Goal: Information Seeking & Learning: Learn about a topic

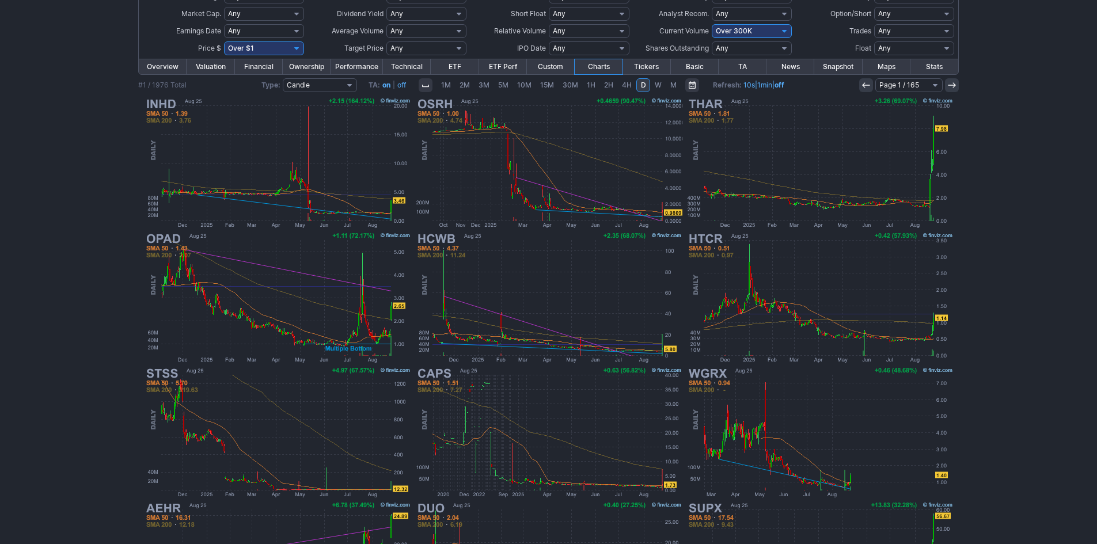
scroll to position [115, 0]
click at [734, 33] on select "Any Under 50K Under 100K Under 500K Under 750K Under 1M Over 0 Over 50K Over 10…" at bounding box center [752, 31] width 80 height 14
select select "o750"
click at [712, 24] on select "Any Under 50K Under 100K Under 500K Under 750K Under 1M Over 0 Over 50K Over 10…" at bounding box center [752, 31] width 80 height 14
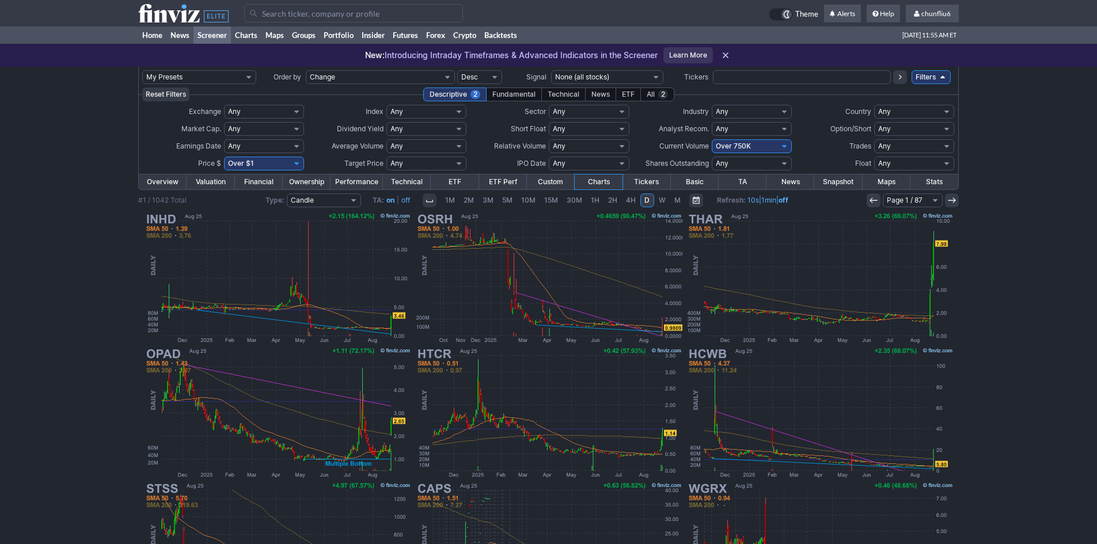
click at [736, 147] on select "Any Under 50K Under 100K Under 500K Under 750K Under 1M Over 0 Over 50K Over 10…" at bounding box center [752, 146] width 80 height 14
select select "o400"
click at [712, 139] on select "Any Under 50K Under 100K Under 500K Under 750K Under 1M Over 0 Over 50K Over 10…" at bounding box center [752, 146] width 80 height 14
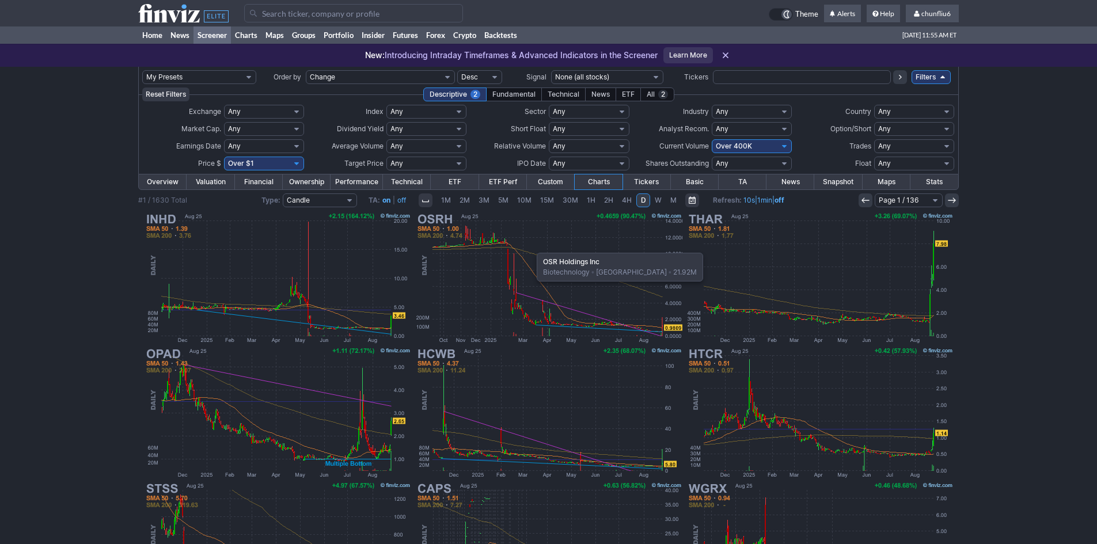
scroll to position [115, 0]
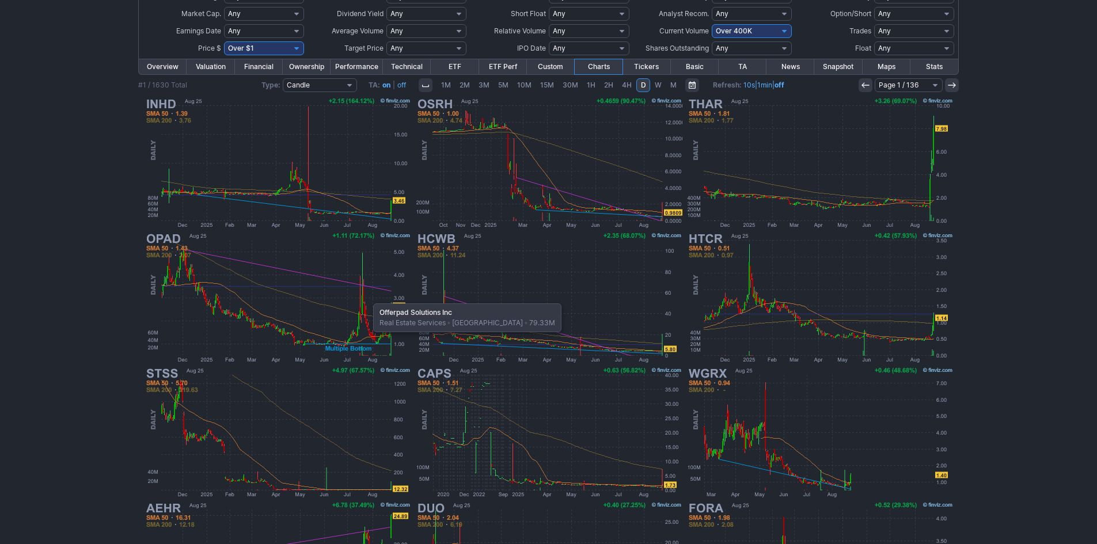
click at [362, 298] on img at bounding box center [277, 297] width 269 height 135
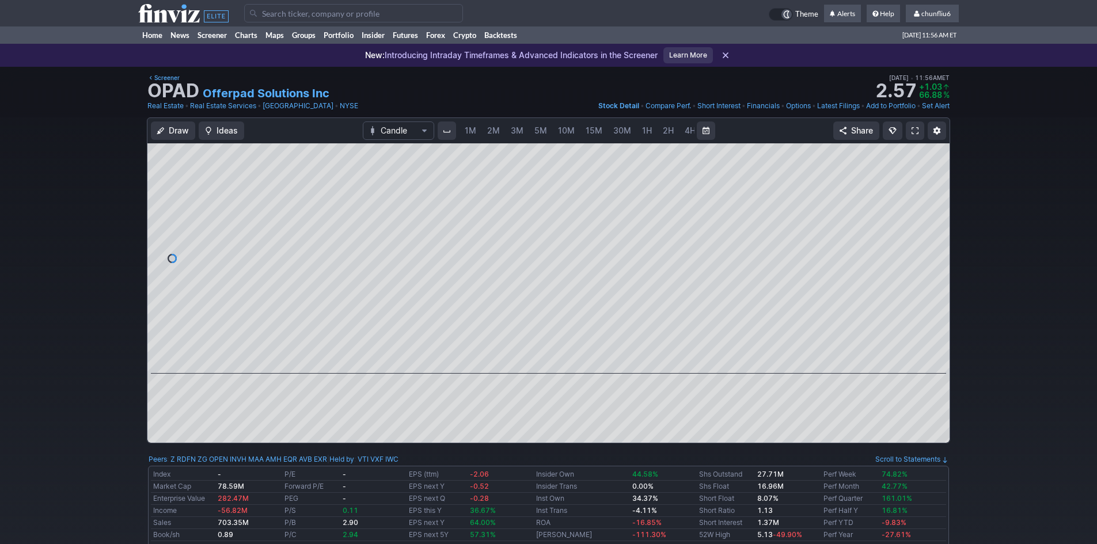
scroll to position [0, 62]
click at [477, 125] on span "5M" at bounding box center [478, 131] width 13 height 12
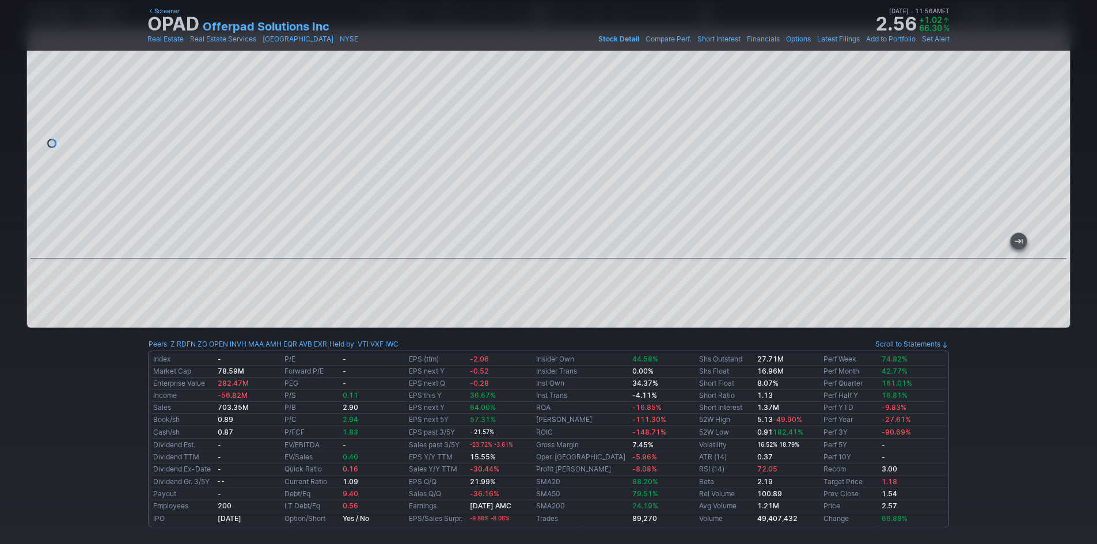
scroll to position [58, 0]
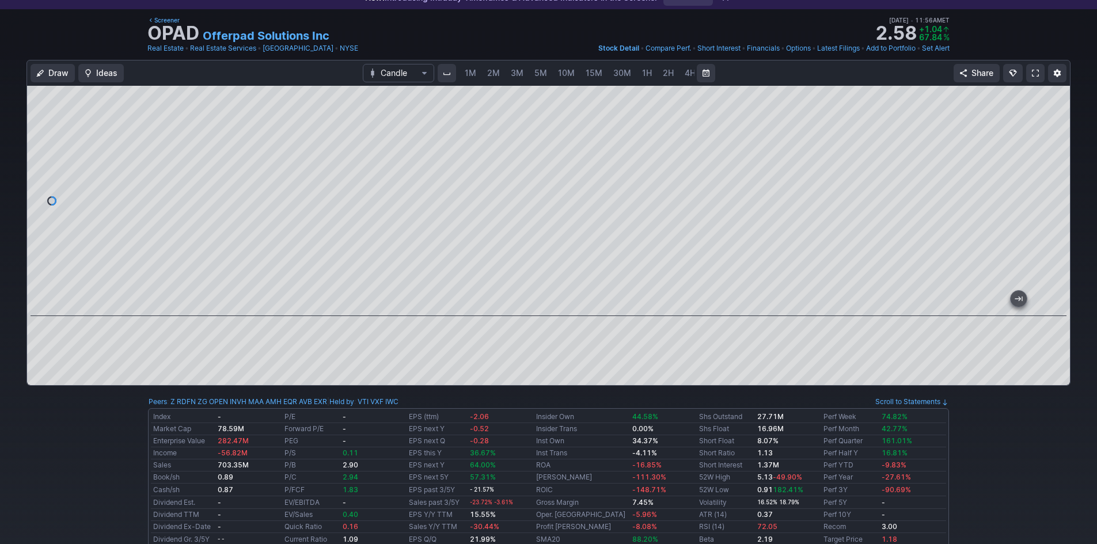
scroll to position [0, 62]
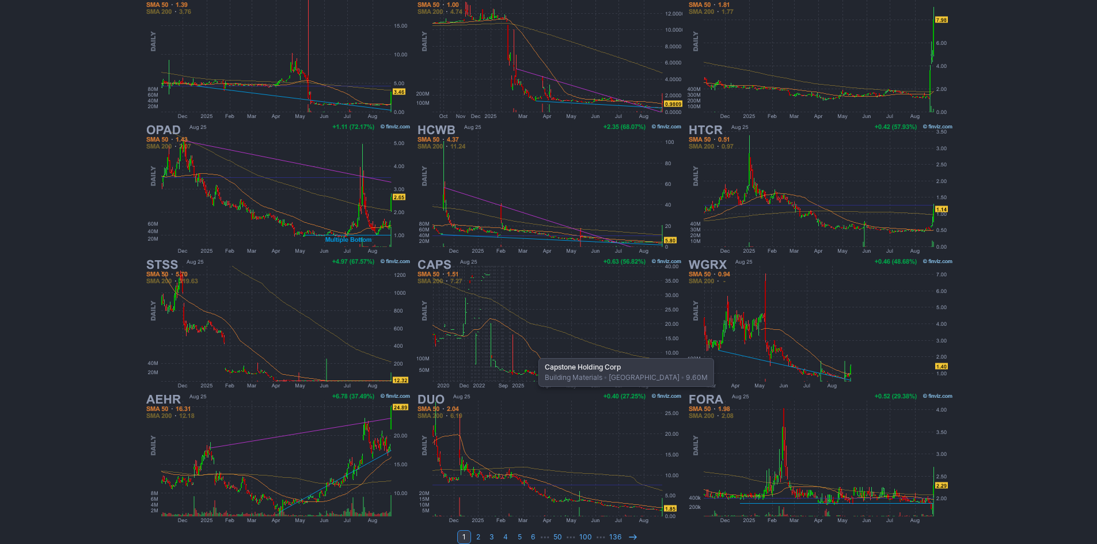
scroll to position [237, 0]
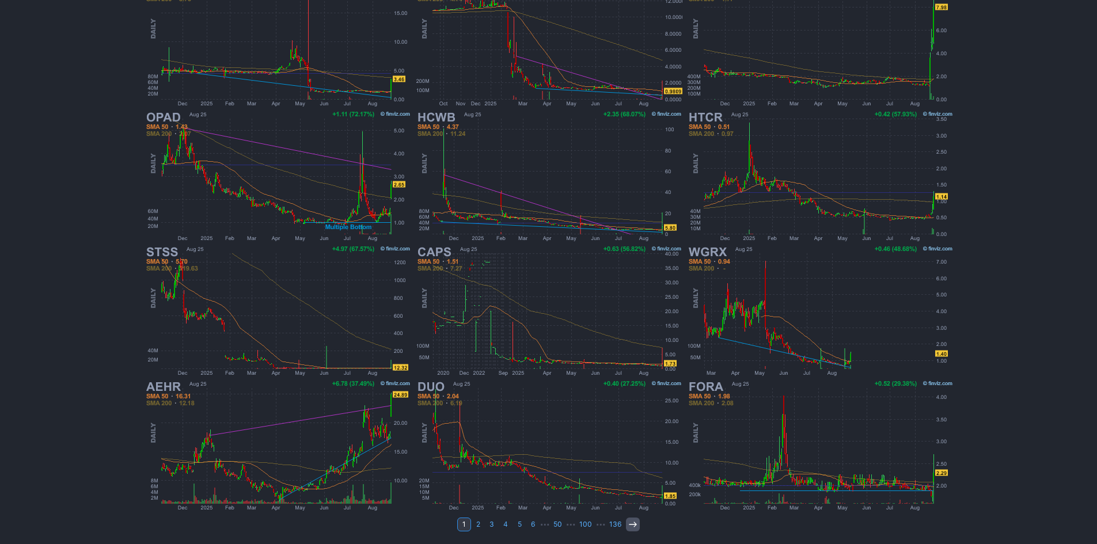
click at [632, 523] on icon at bounding box center [632, 524] width 9 height 9
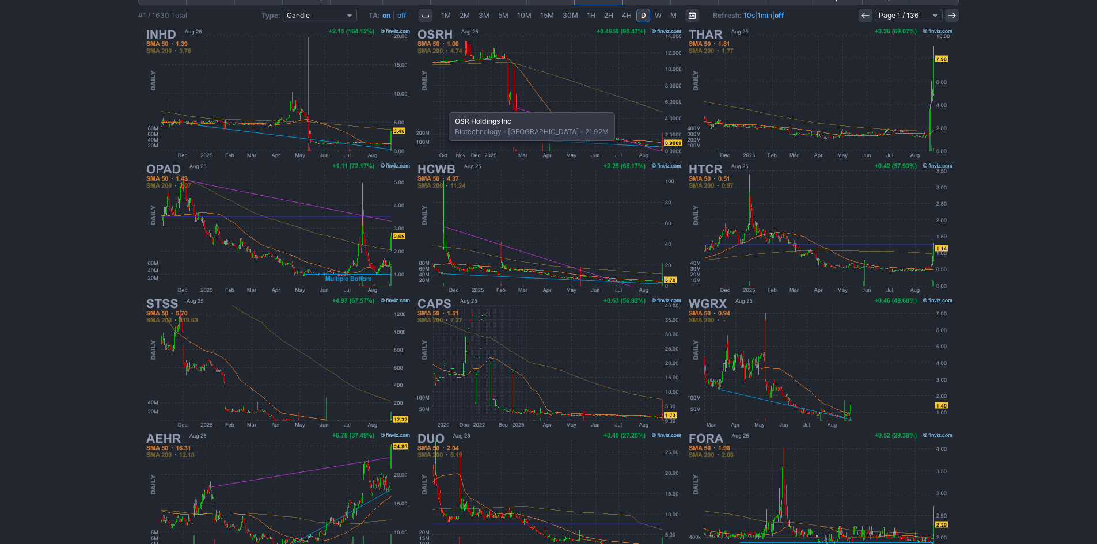
scroll to position [121, 0]
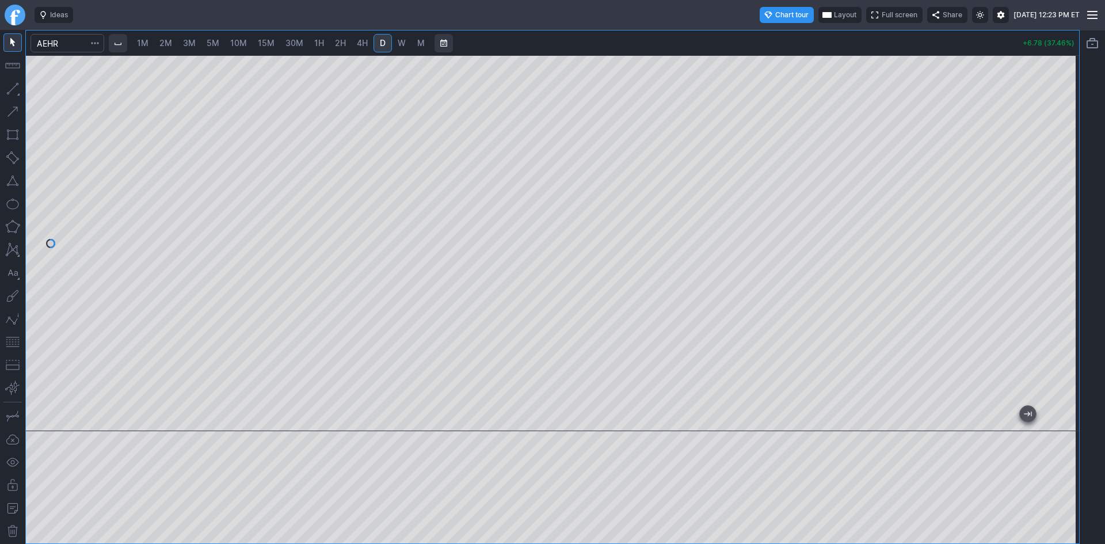
drag, startPoint x: 1074, startPoint y: 125, endPoint x: 1060, endPoint y: 193, distance: 69.8
click at [1071, 193] on div at bounding box center [1067, 240] width 24 height 347
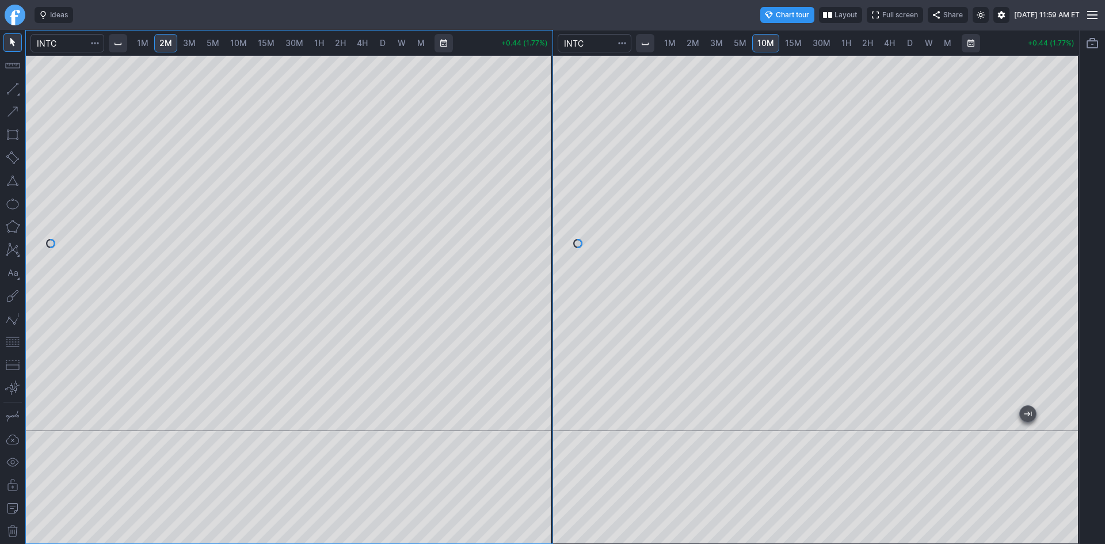
click at [530, 151] on div at bounding box center [289, 243] width 527 height 376
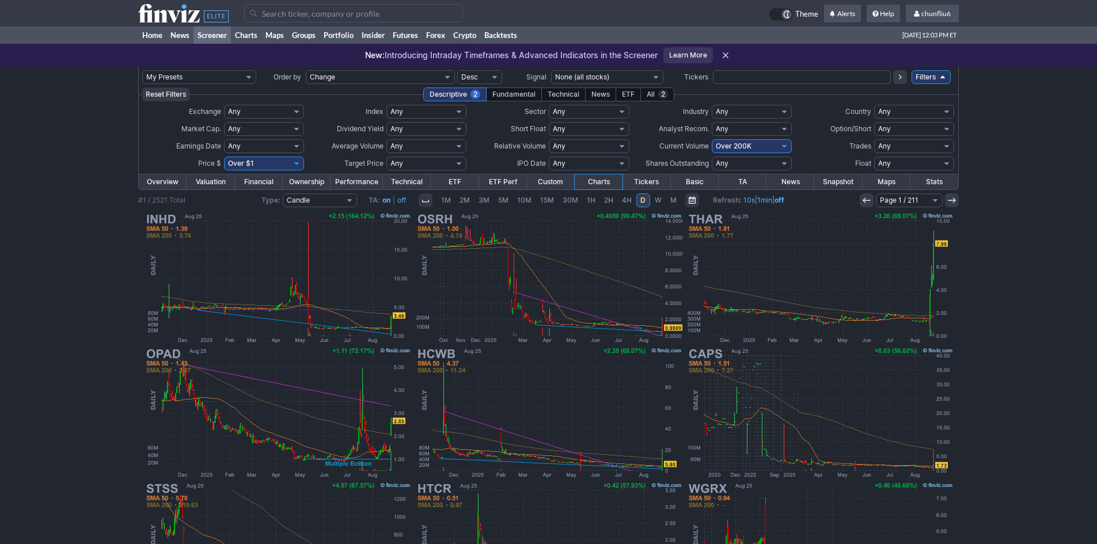
click at [271, 169] on select "Any Under $1 Under $2 Under $3 Under $4 Under $5 Under $7 Under $10 Under $15 U…" at bounding box center [264, 164] width 80 height 14
select select "o10"
click at [224, 157] on select "Any Under $1 Under $2 Under $3 Under $4 Under $5 Under $7 Under $10 Under $15 U…" at bounding box center [264, 164] width 80 height 14
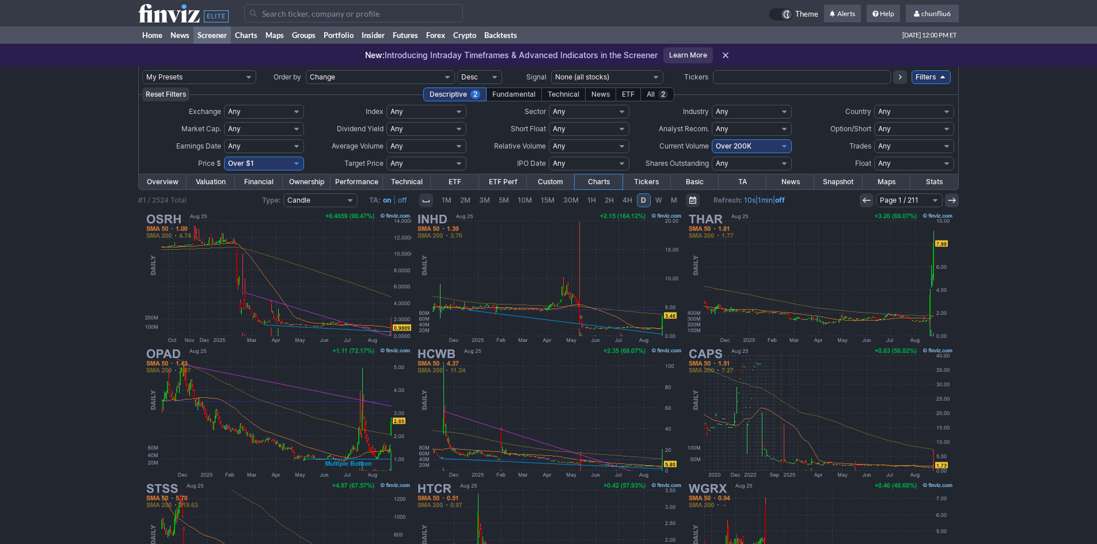
click at [310, 16] on input "Search" at bounding box center [353, 13] width 219 height 18
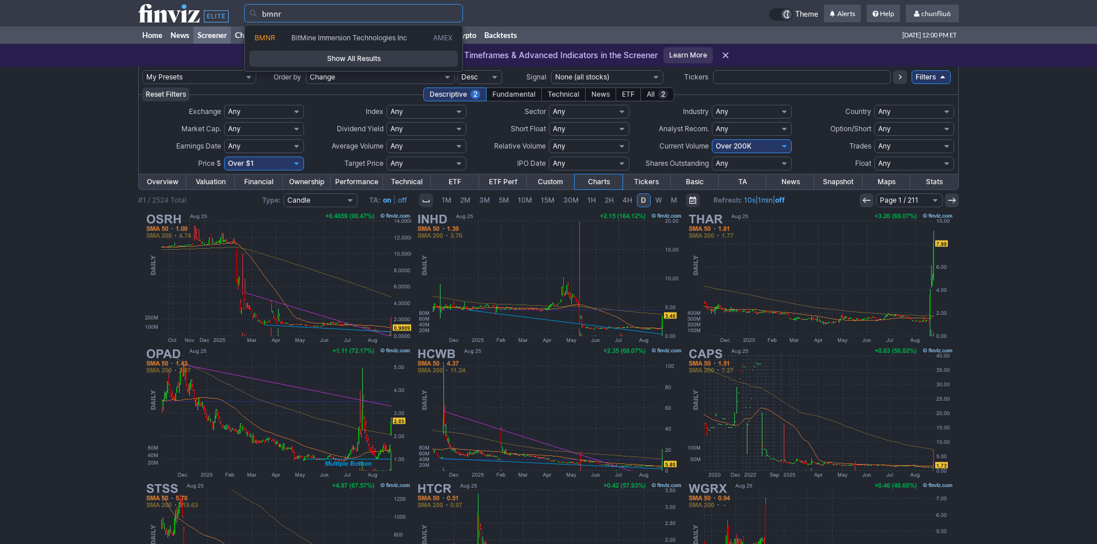
type input "bmnr"
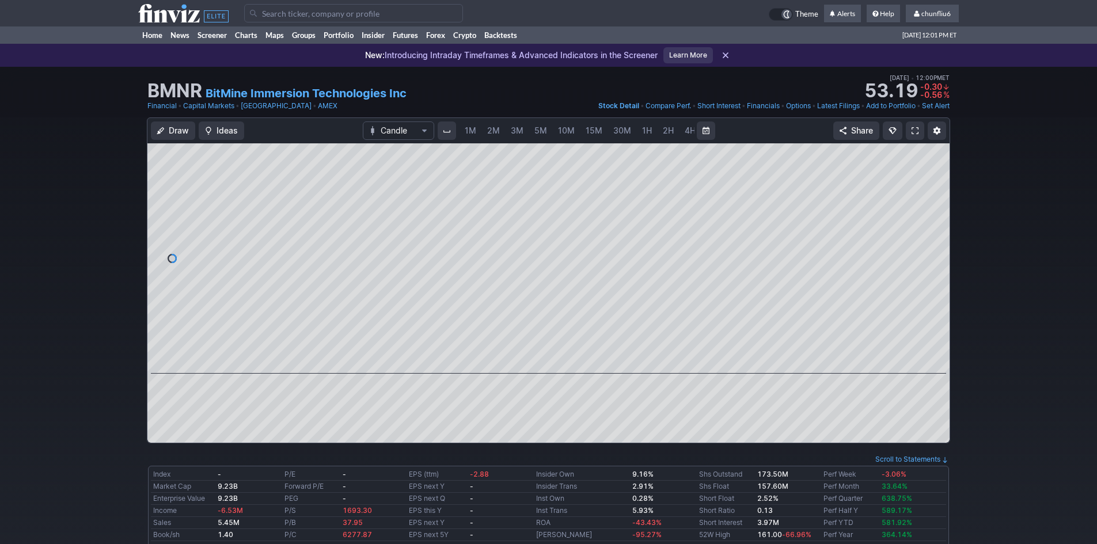
scroll to position [0, 62]
click at [472, 128] on span "5M" at bounding box center [478, 131] width 13 height 10
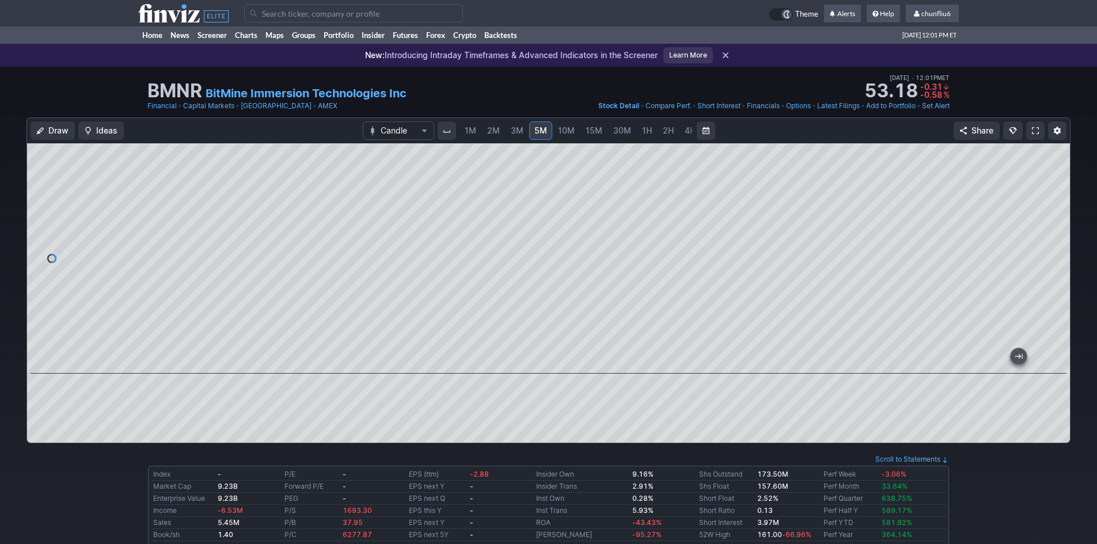
click at [1029, 129] on link at bounding box center [1035, 130] width 18 height 18
click at [501, 130] on link "2M" at bounding box center [493, 130] width 23 height 18
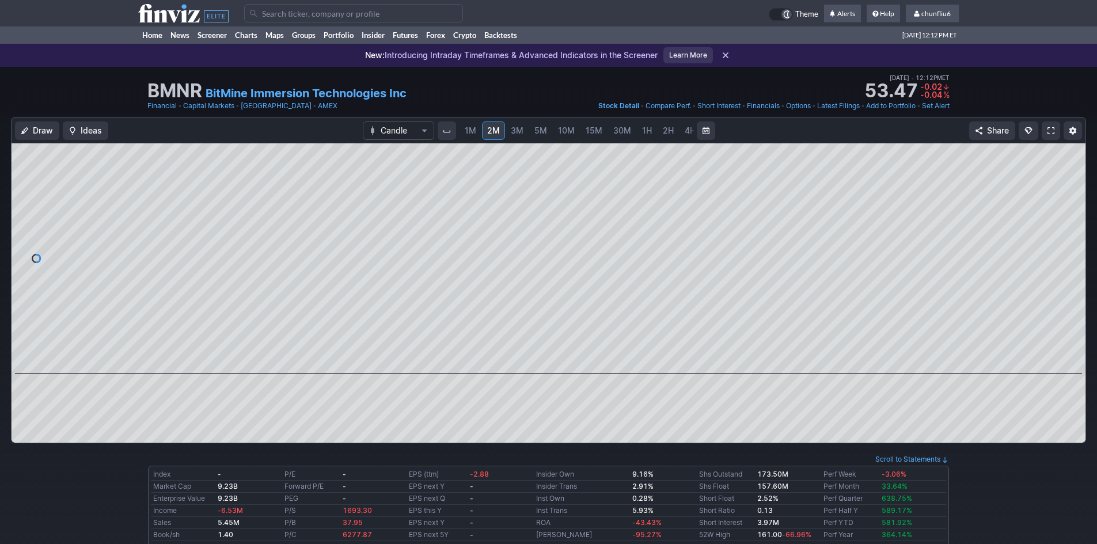
scroll to position [58, 0]
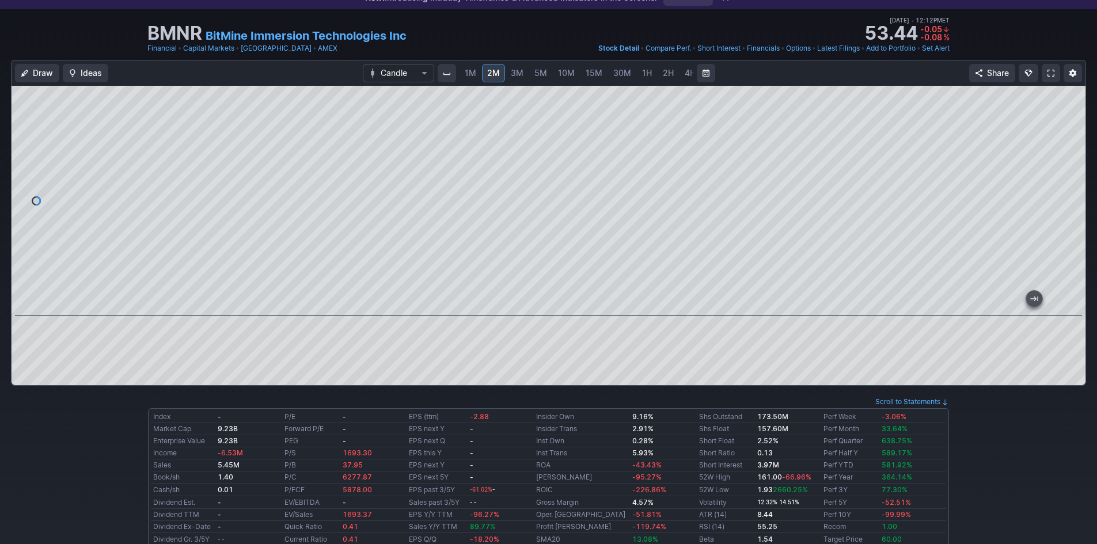
click at [389, 248] on div at bounding box center [549, 201] width 1074 height 230
drag, startPoint x: 776, startPoint y: 307, endPoint x: 1075, endPoint y: 212, distance: 313.9
click at [1062, 234] on div at bounding box center [549, 201] width 1074 height 230
drag, startPoint x: 1079, startPoint y: 198, endPoint x: 1066, endPoint y: 239, distance: 43.5
click at [1066, 239] on div at bounding box center [1073, 197] width 24 height 201
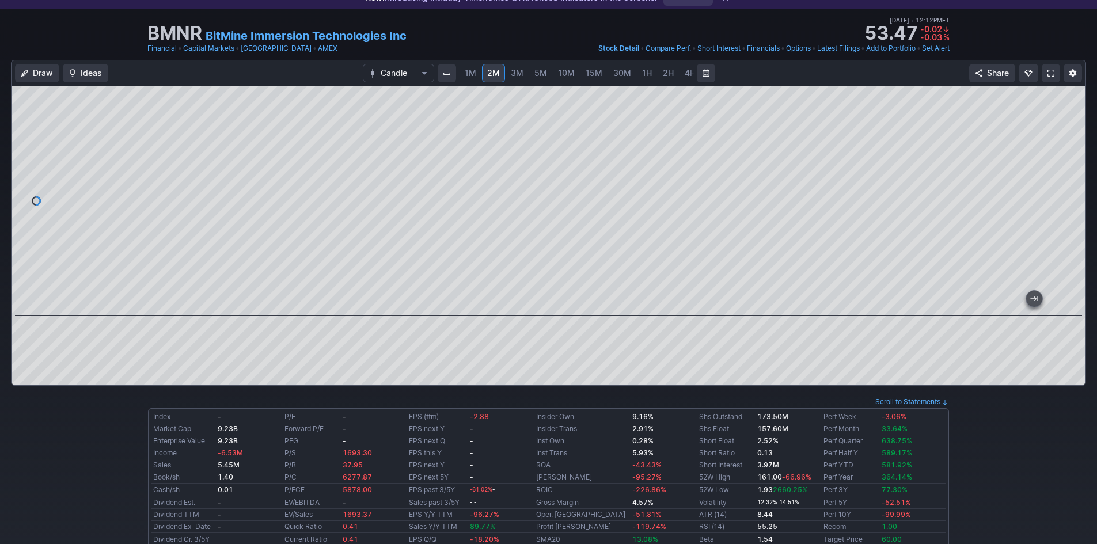
drag, startPoint x: 1065, startPoint y: 241, endPoint x: 1079, endPoint y: 178, distance: 64.3
click at [1079, 178] on div at bounding box center [1073, 197] width 24 height 201
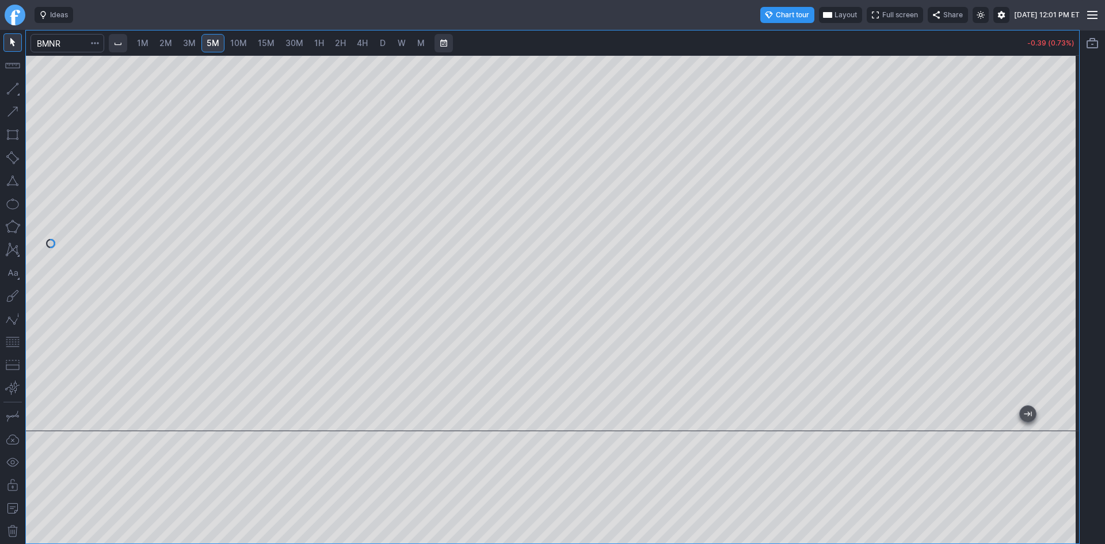
click at [149, 44] on span "1M" at bounding box center [143, 43] width 12 height 10
click at [1048, 208] on div at bounding box center [553, 243] width 1054 height 376
click at [122, 351] on div at bounding box center [553, 243] width 1054 height 376
click at [162, 41] on span "2M" at bounding box center [165, 43] width 13 height 10
click at [188, 39] on span "3M" at bounding box center [189, 43] width 13 height 10
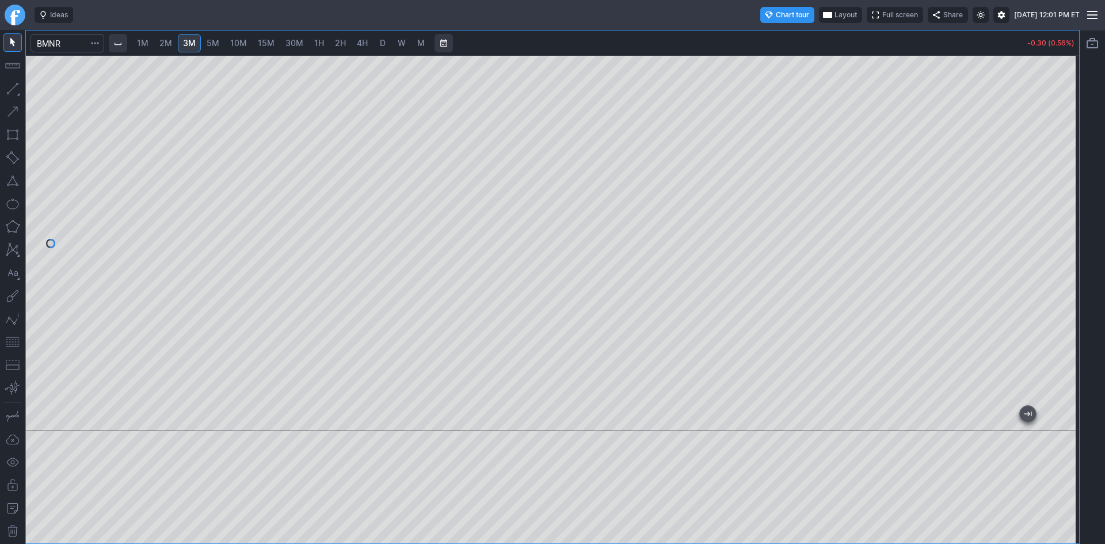
drag, startPoint x: 1068, startPoint y: 152, endPoint x: 1056, endPoint y: 197, distance: 46.9
click at [1062, 194] on div at bounding box center [1067, 240] width 24 height 347
click at [14, 343] on button "button" at bounding box center [12, 342] width 18 height 18
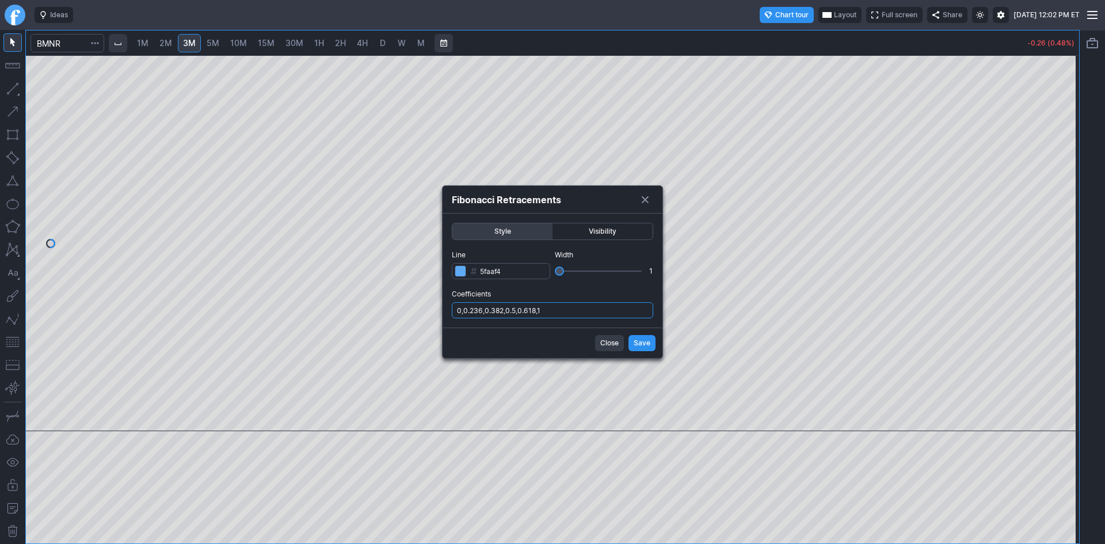
click at [580, 313] on input "0,0.236,0.382,0.5,0.618,1" at bounding box center [552, 310] width 201 height 16
type input "0,0.236,0.382,0.5,0.618,1,.786"
click at [644, 344] on span "Save" at bounding box center [642, 343] width 17 height 12
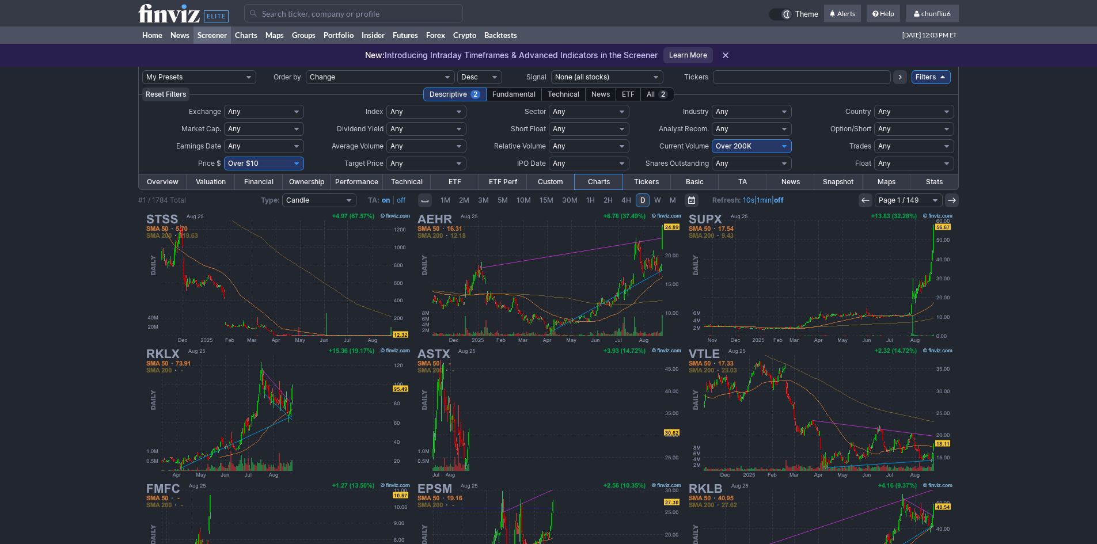
click at [752, 149] on select "Any Under 50K Under 100K Under 500K Under 750K Under 1M Over 0 Over 50K Over 10…" at bounding box center [752, 146] width 80 height 14
select select "o300"
click at [712, 139] on select "Any Under 50K Under 100K Under 500K Under 750K Under 1M Over 0 Over 50K Over 10…" at bounding box center [752, 146] width 80 height 14
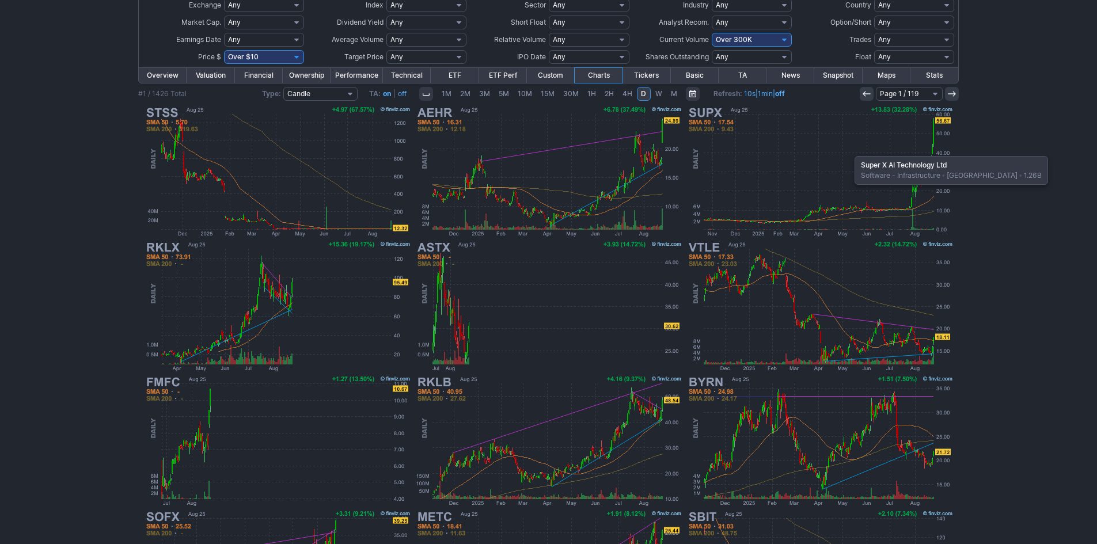
scroll to position [115, 0]
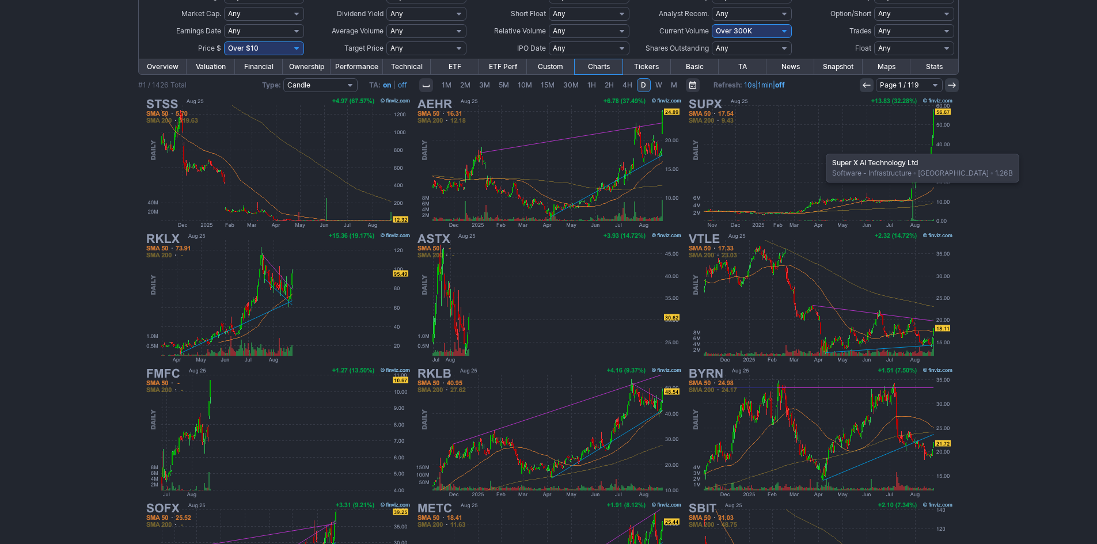
click at [820, 148] on img at bounding box center [819, 163] width 269 height 135
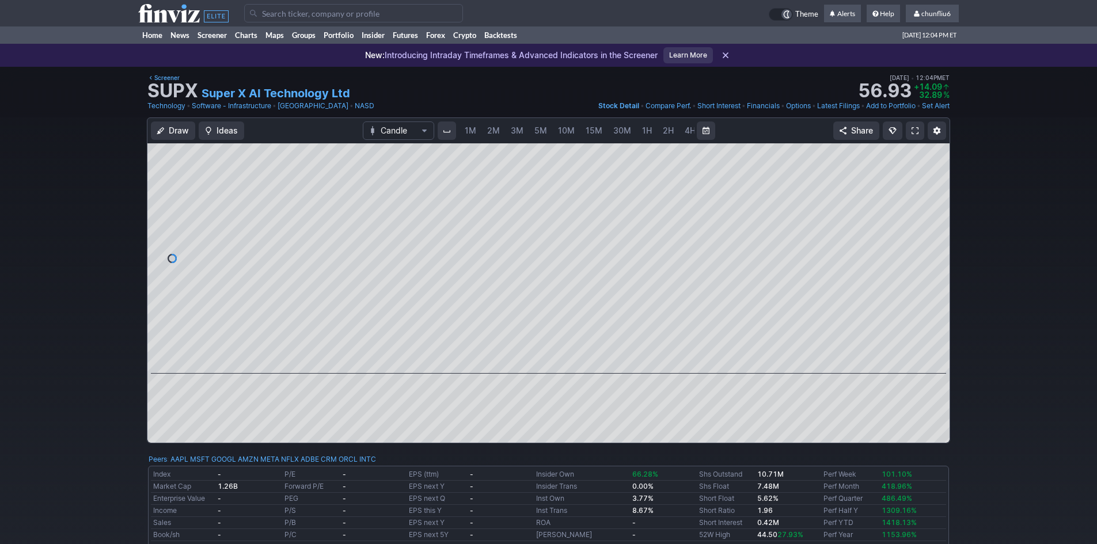
scroll to position [0, 62]
click at [473, 128] on span "5M" at bounding box center [478, 131] width 13 height 10
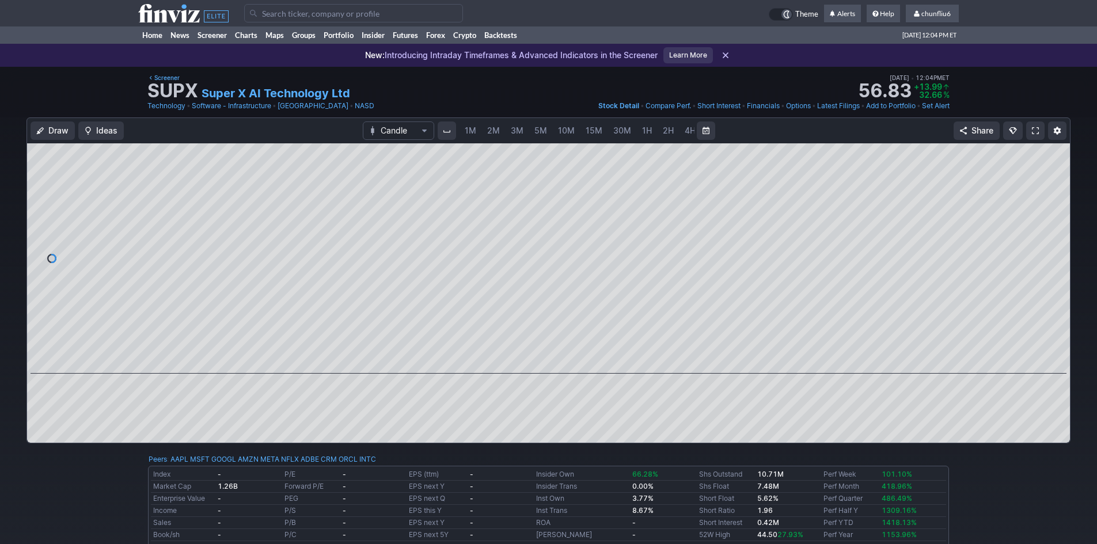
scroll to position [0, 62]
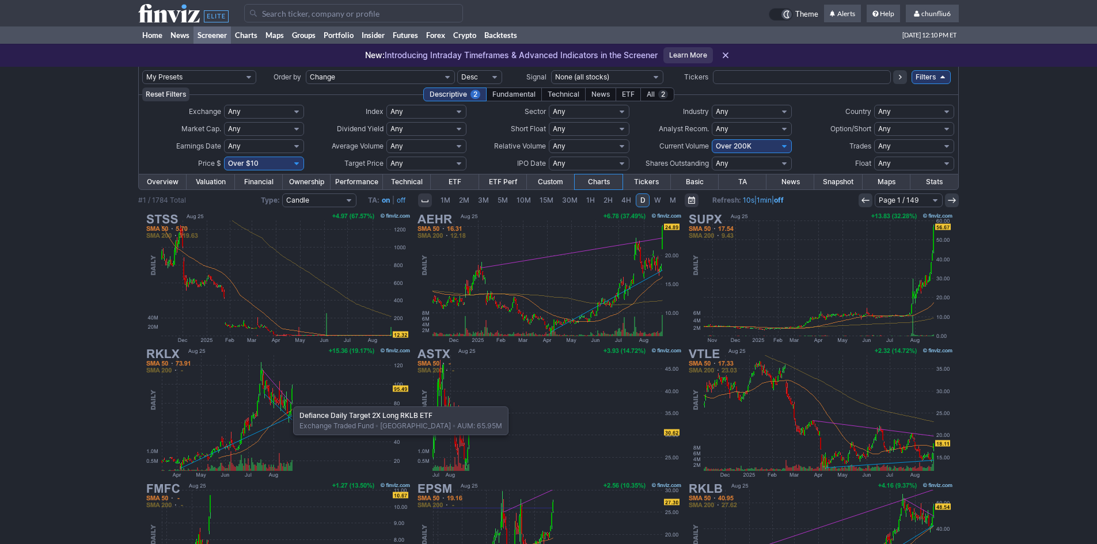
click at [287, 401] on img at bounding box center [277, 412] width 269 height 135
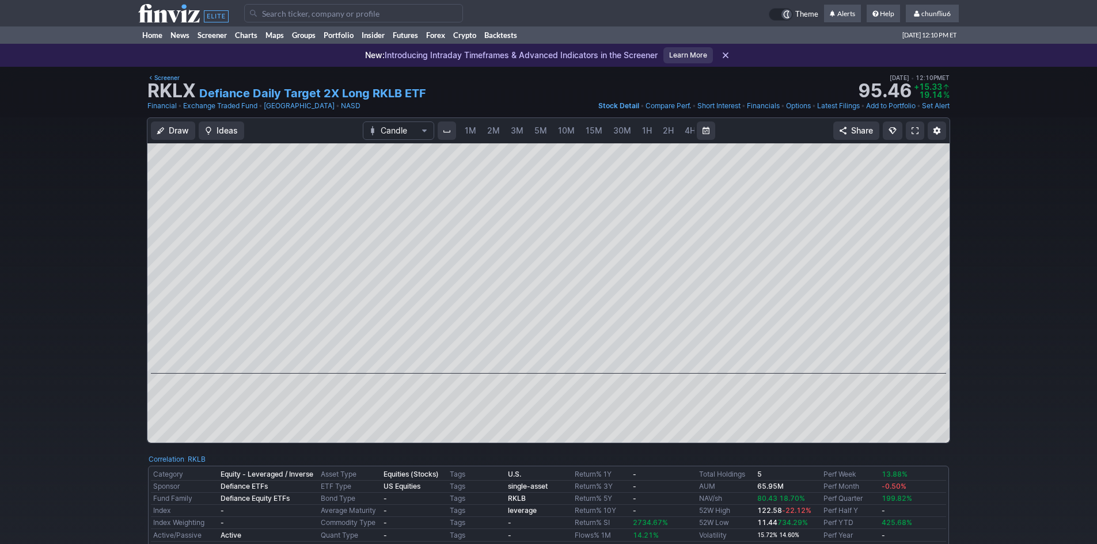
scroll to position [0, 62]
click at [505, 134] on span "10M" at bounding box center [504, 131] width 17 height 10
click at [560, 130] on span "30M" at bounding box center [560, 131] width 18 height 10
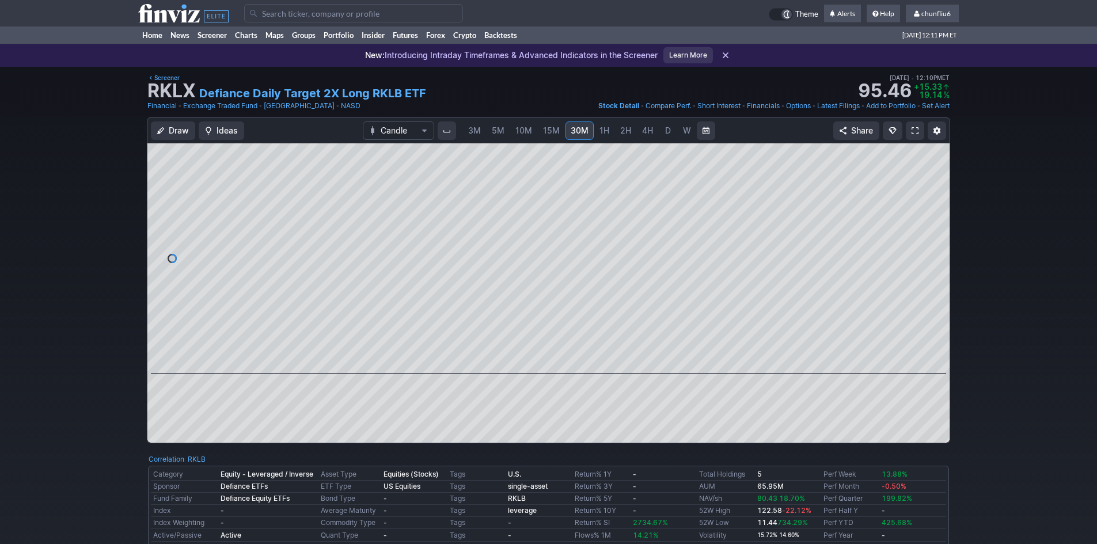
scroll to position [0, 62]
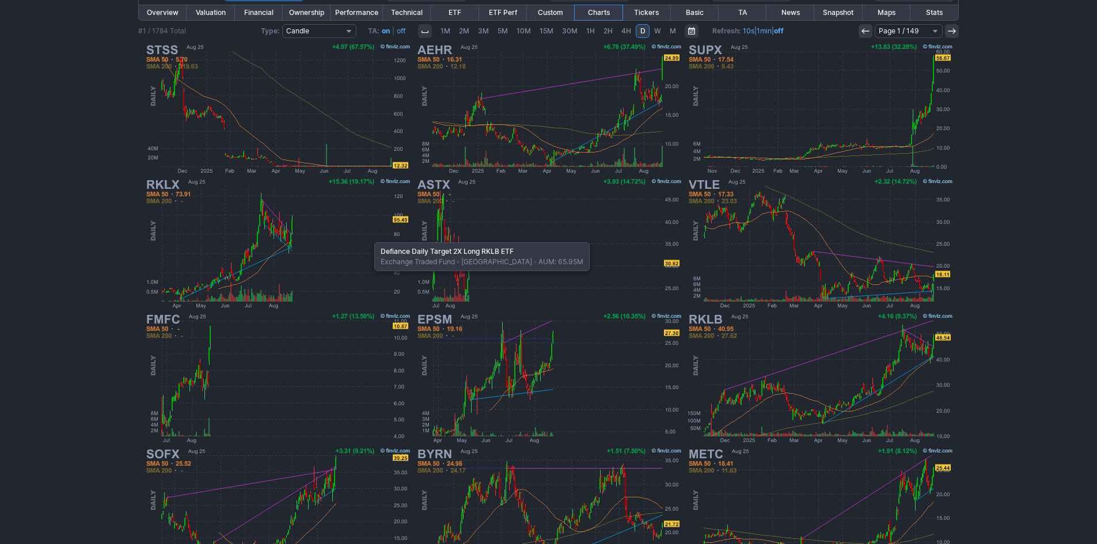
scroll to position [237, 0]
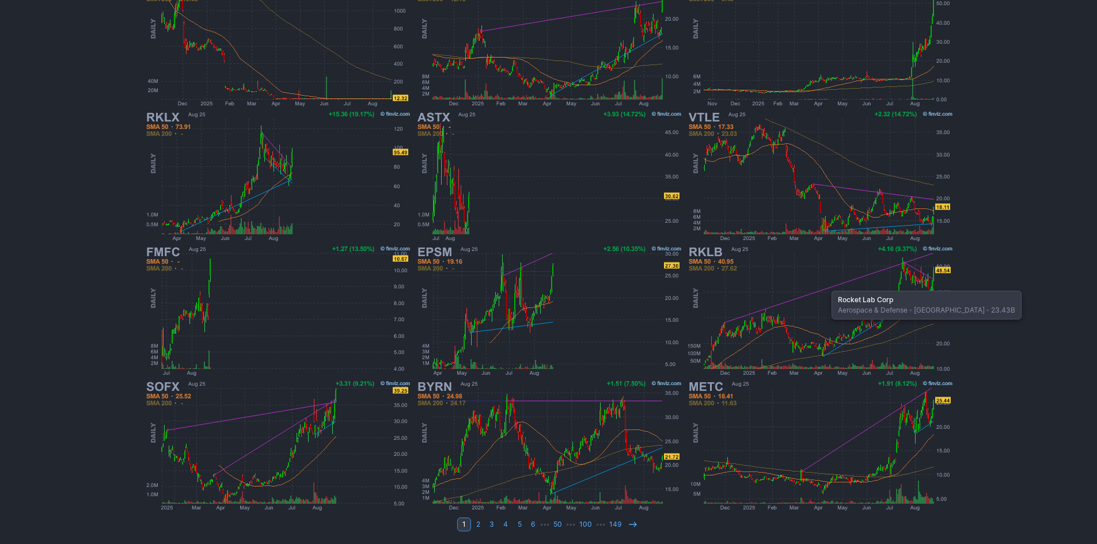
click at [826, 285] on img at bounding box center [819, 311] width 269 height 135
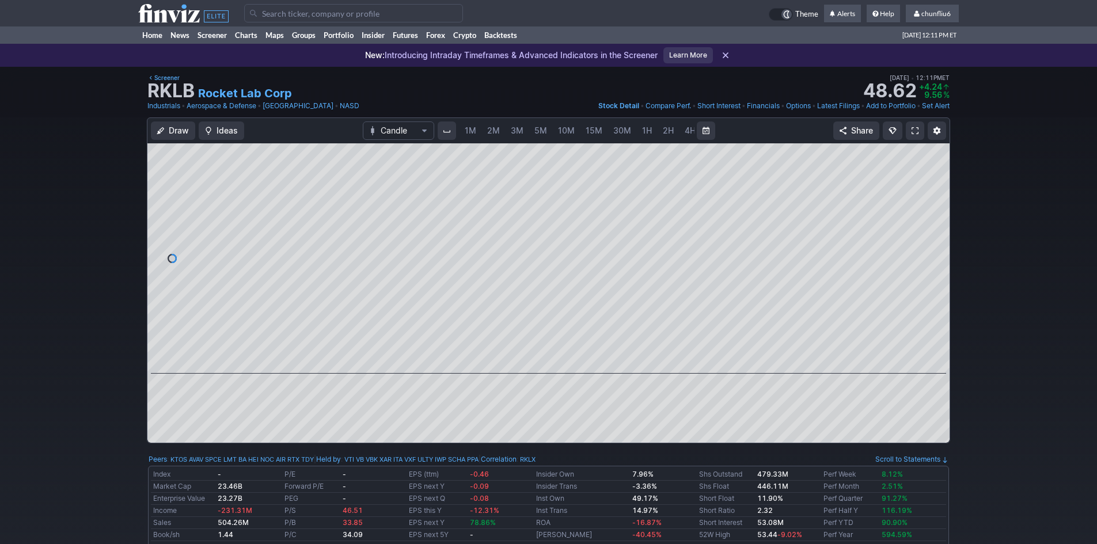
scroll to position [0, 62]
click at [558, 132] on span "30M" at bounding box center [560, 131] width 18 height 10
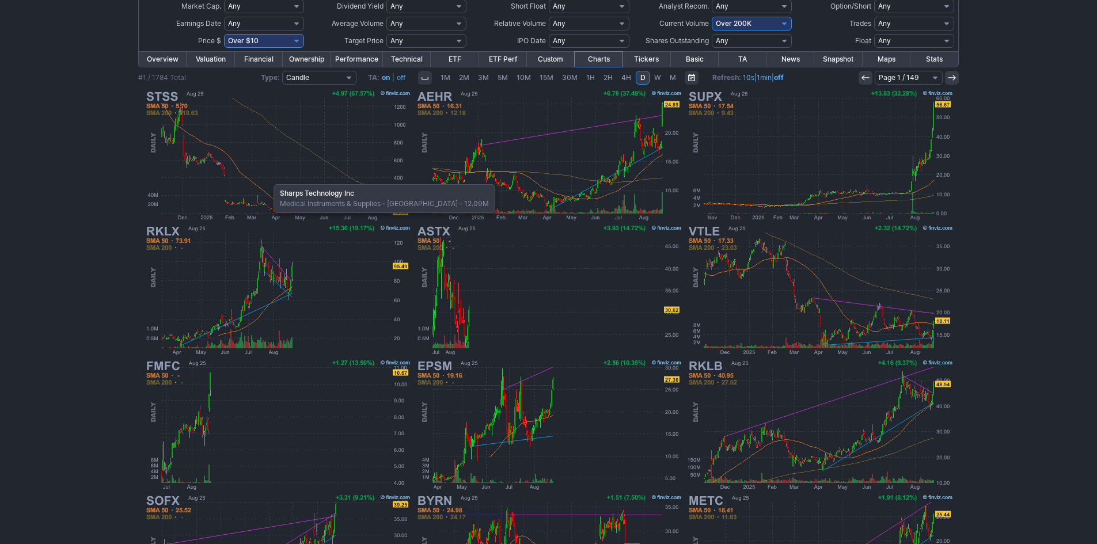
scroll to position [121, 0]
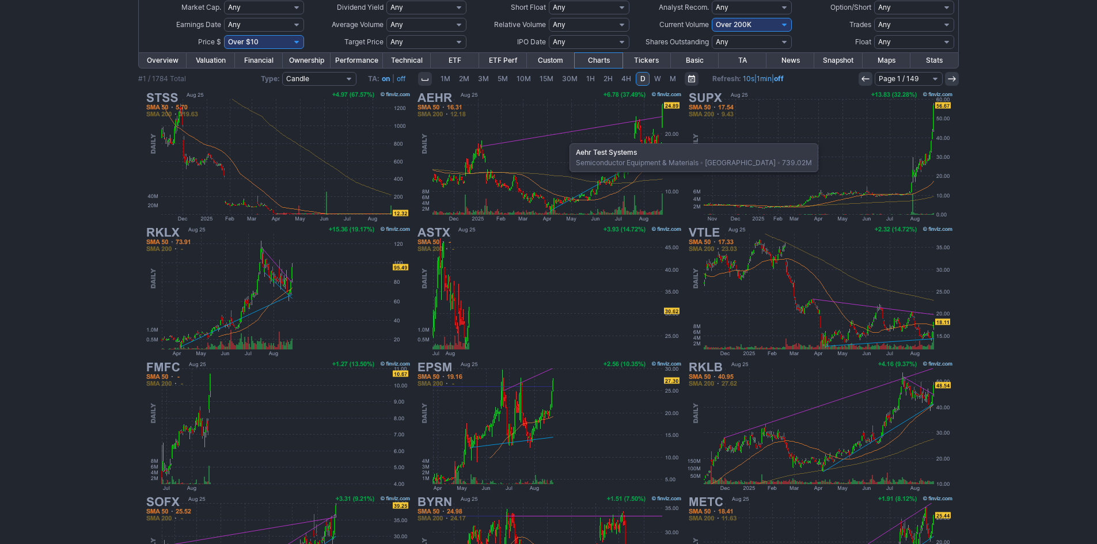
click at [564, 138] on img at bounding box center [548, 156] width 269 height 135
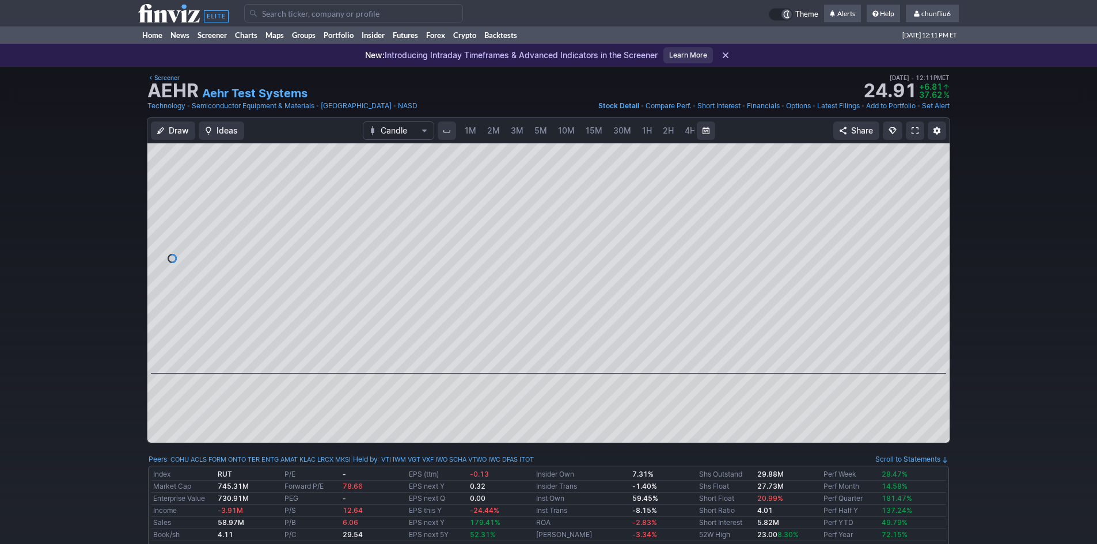
scroll to position [0, 62]
click at [560, 130] on span "30M" at bounding box center [560, 131] width 18 height 10
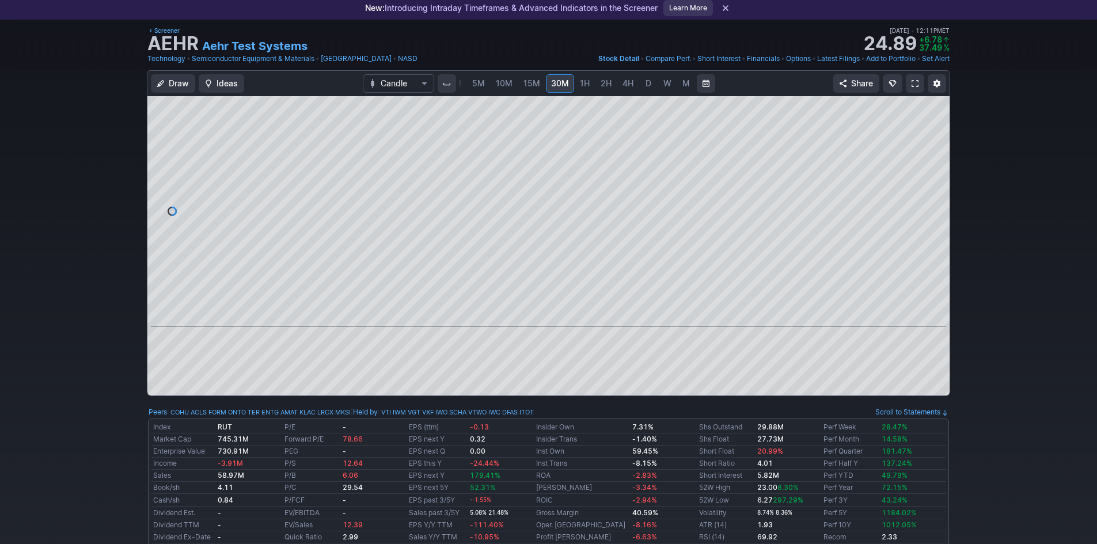
scroll to position [115, 0]
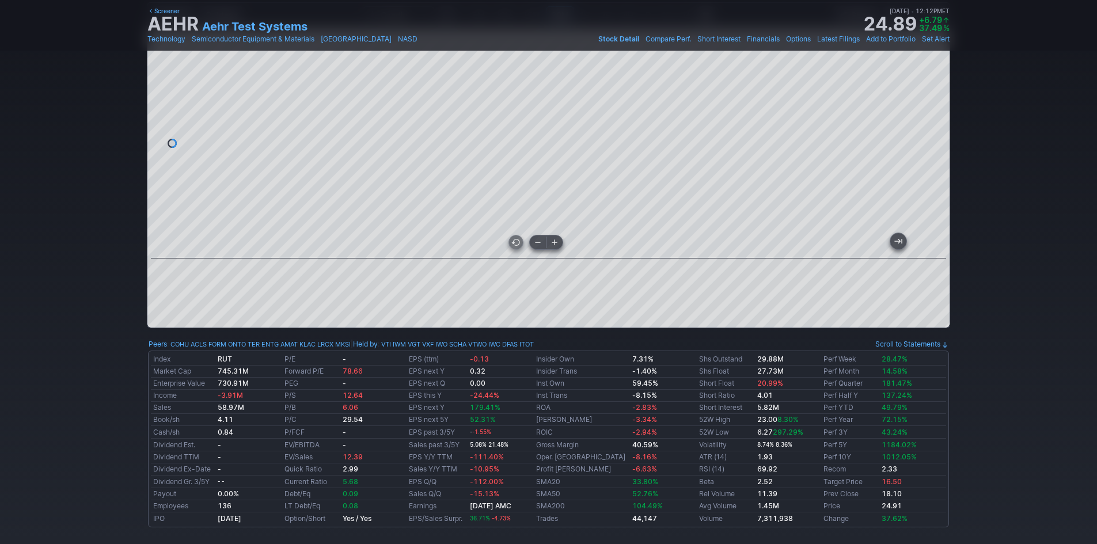
click at [334, 210] on div at bounding box center [548, 143] width 802 height 230
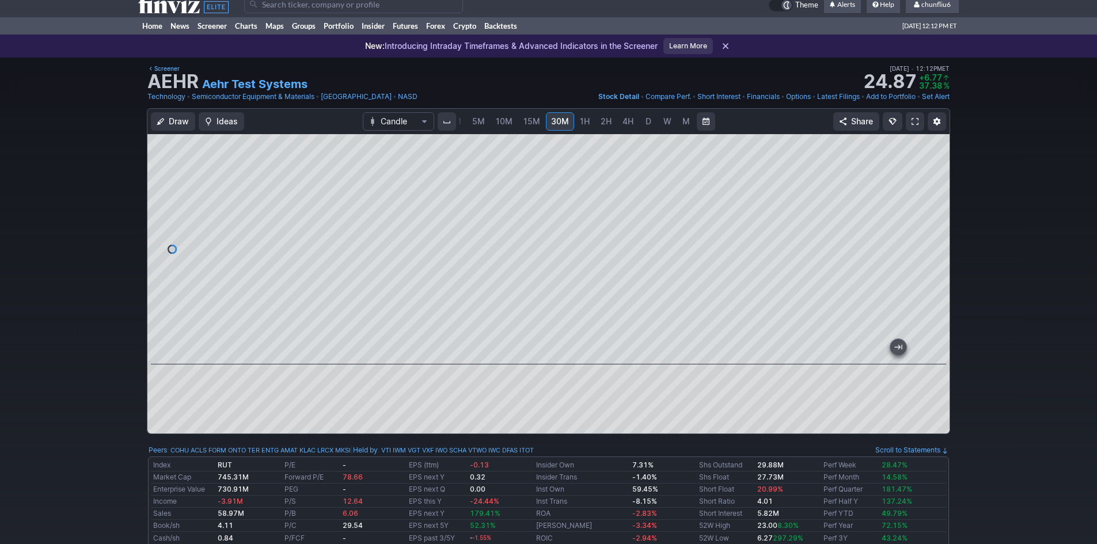
scroll to position [0, 0]
